Goal: Find specific page/section: Find specific page/section

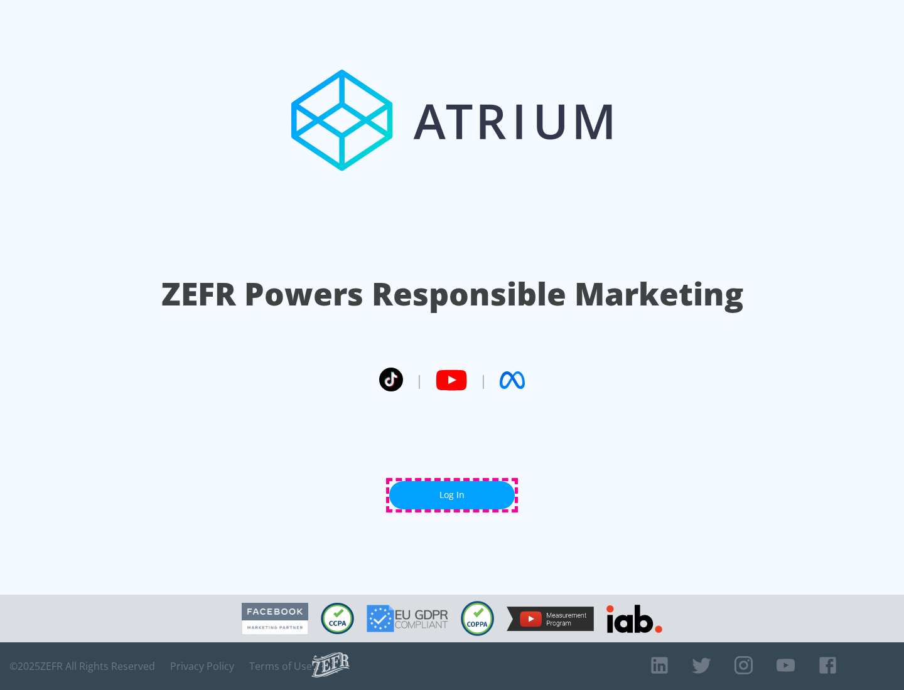
click at [452, 495] on link "Log In" at bounding box center [452, 495] width 126 height 28
